Goal: Find specific page/section: Find specific page/section

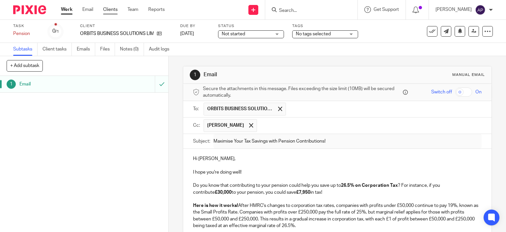
click at [107, 6] on link "Clients" at bounding box center [110, 9] width 15 height 7
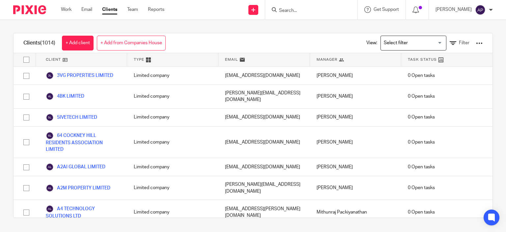
click at [302, 12] on input "Search" at bounding box center [308, 11] width 59 height 6
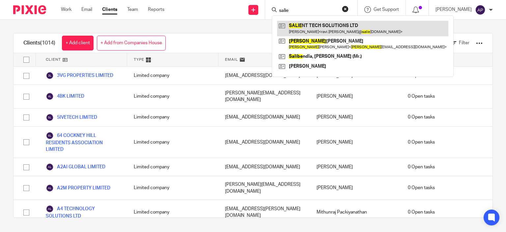
type input "salie"
click at [326, 23] on link at bounding box center [362, 28] width 171 height 15
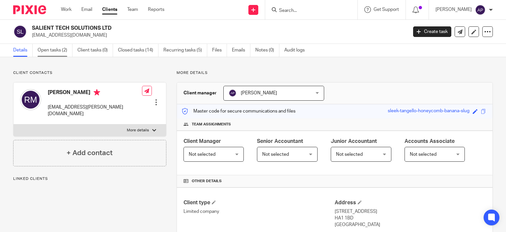
click at [63, 48] on link "Open tasks (2)" at bounding box center [55, 50] width 35 height 13
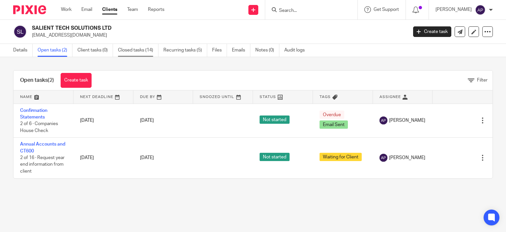
click at [130, 52] on link "Closed tasks (14)" at bounding box center [138, 50] width 41 height 13
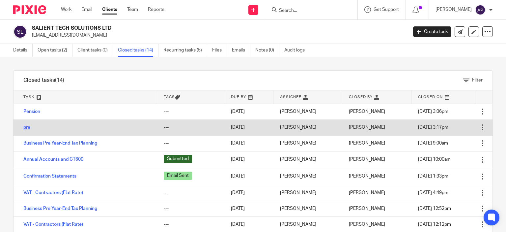
click at [28, 129] on link "pre" at bounding box center [26, 127] width 7 height 5
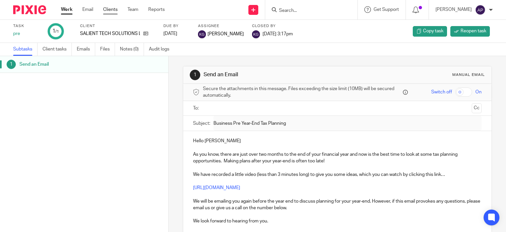
click at [109, 12] on link "Clients" at bounding box center [110, 9] width 15 height 7
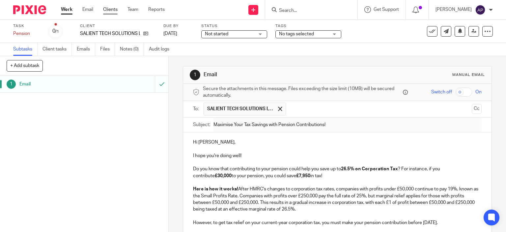
click at [106, 9] on link "Clients" at bounding box center [110, 9] width 15 height 7
click at [306, 8] on input "Search" at bounding box center [308, 11] width 59 height 6
type input "thir"
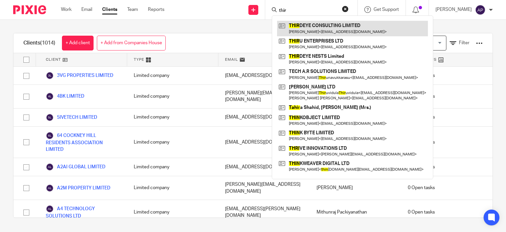
type input "thir"
click at [313, 28] on link at bounding box center [352, 28] width 151 height 15
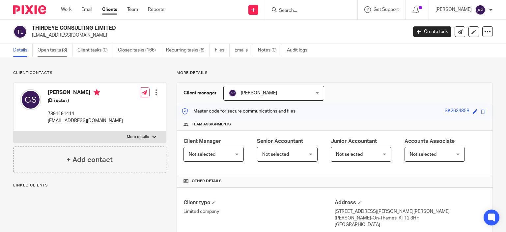
click at [53, 52] on link "Open tasks (3)" at bounding box center [55, 50] width 35 height 13
